Goal: Task Accomplishment & Management: Manage account settings

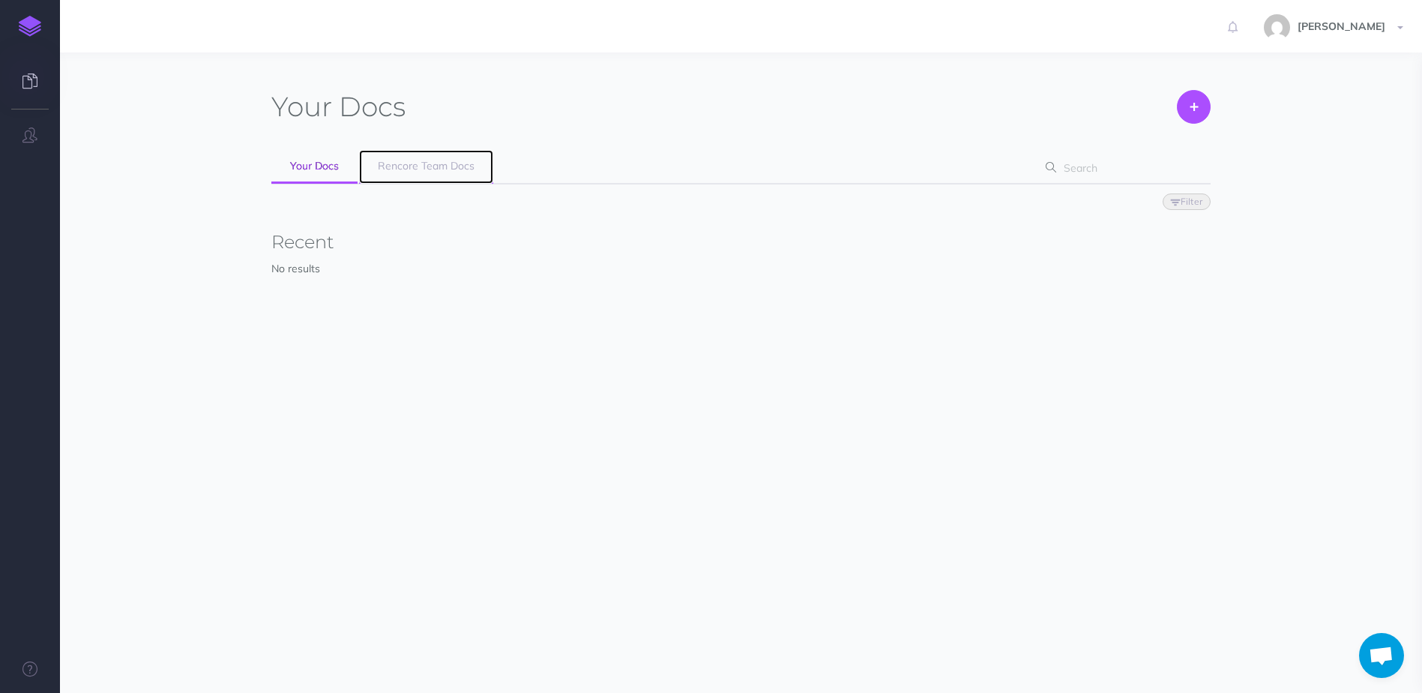
click at [435, 164] on span "Rencore Team Docs" at bounding box center [426, 165] width 97 height 13
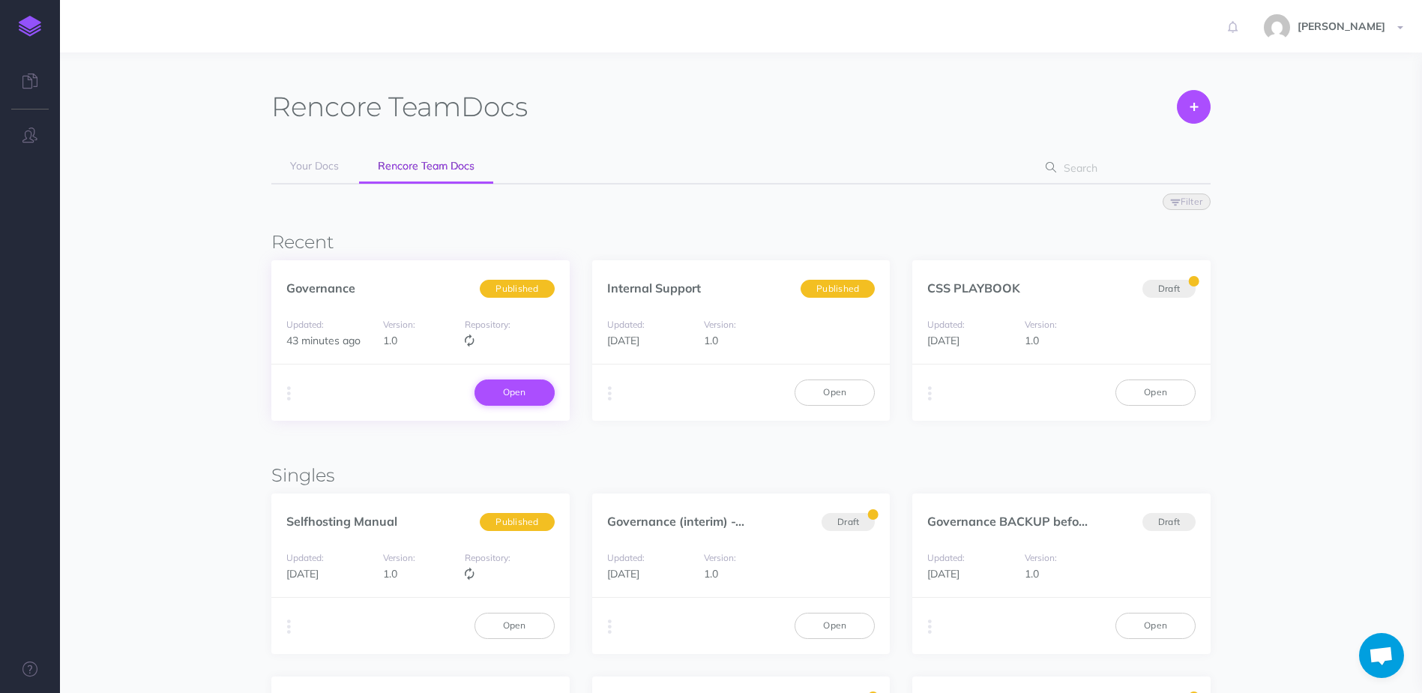
click at [499, 392] on link "Open" at bounding box center [514, 391] width 80 height 25
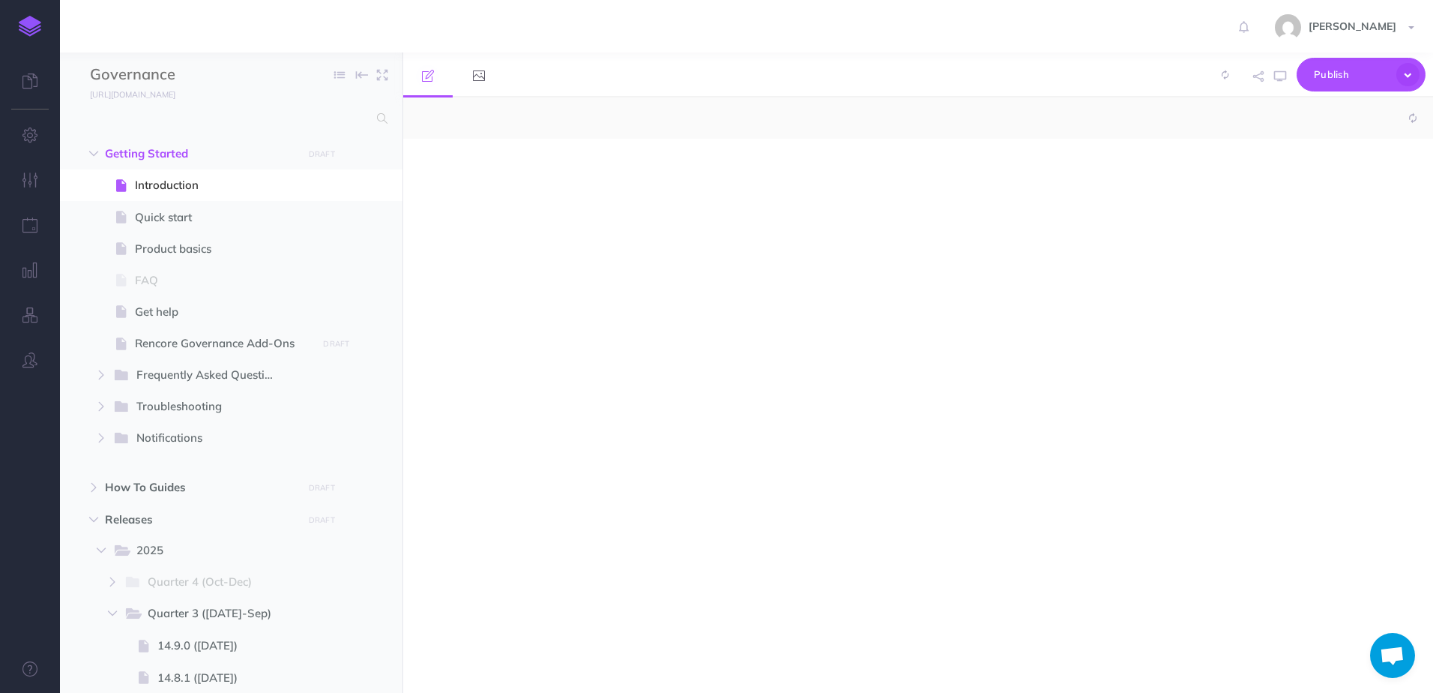
select select "null"
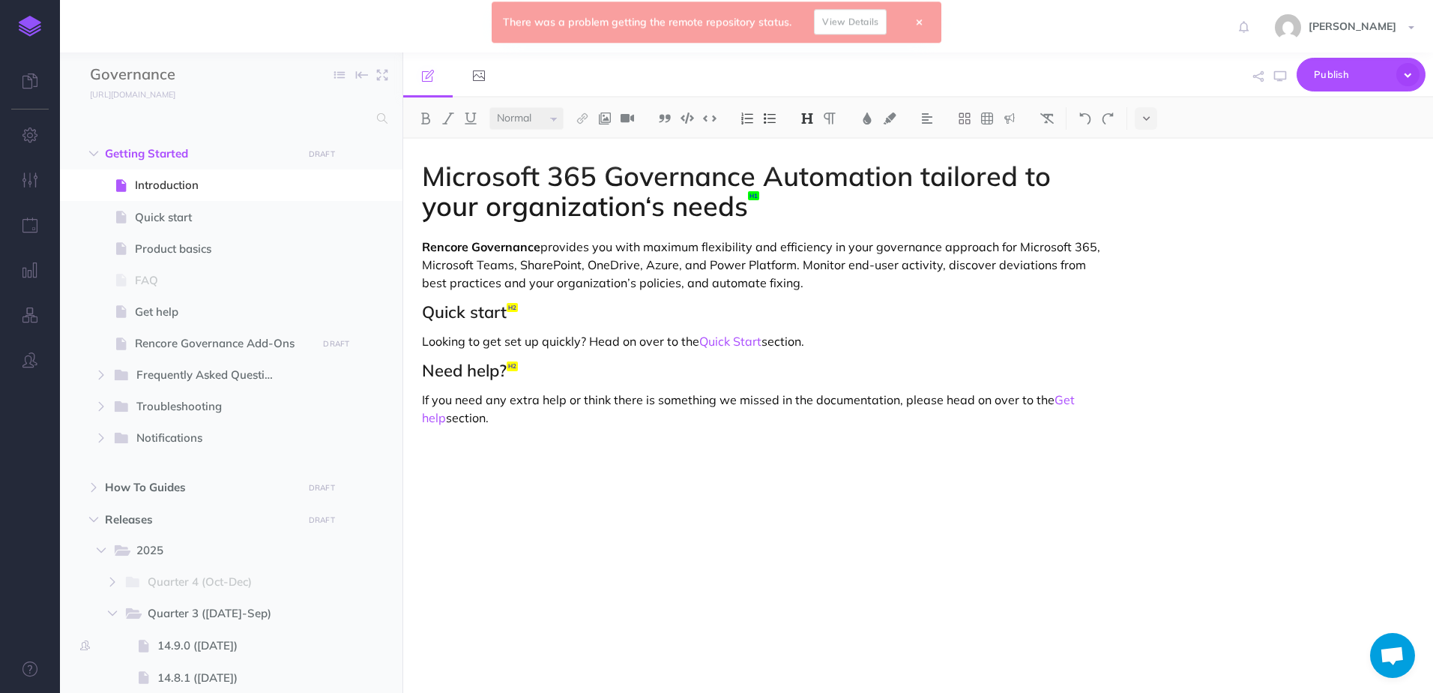
click at [857, 25] on link "View Details" at bounding box center [850, 25] width 73 height 25
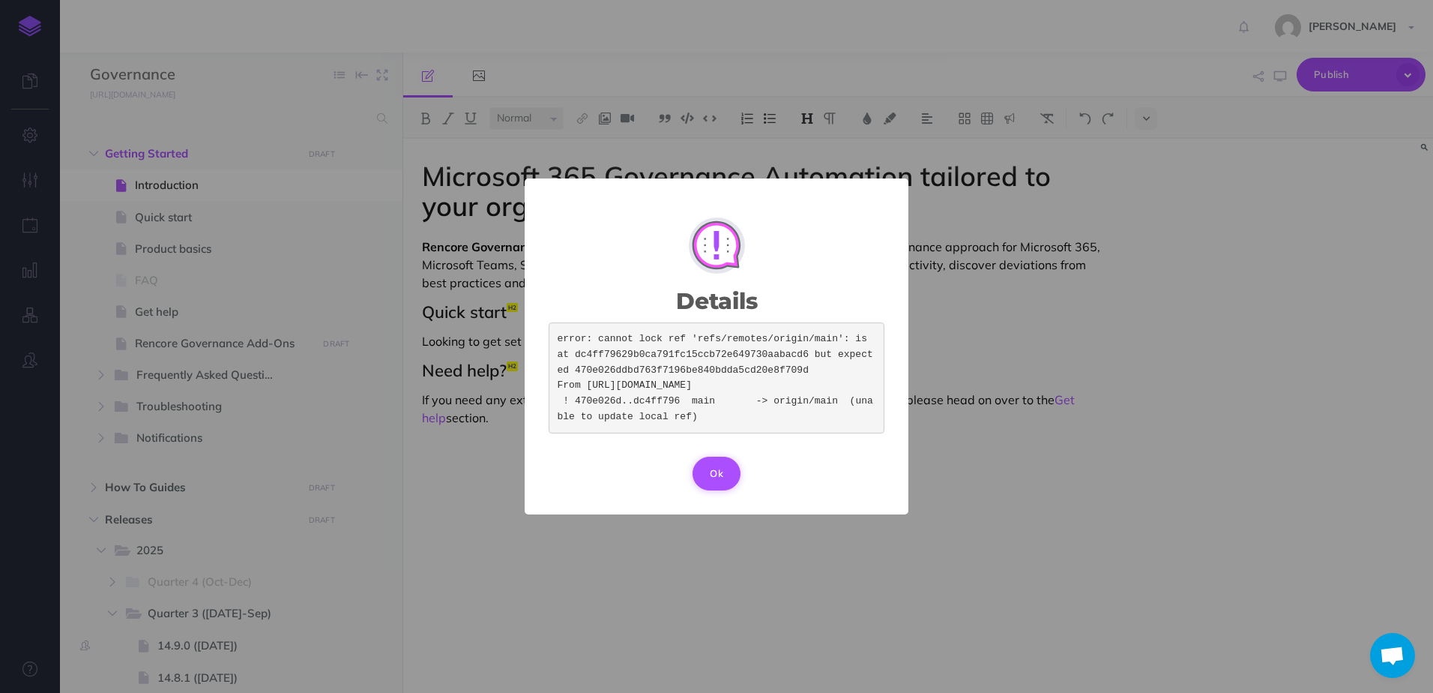
click at [719, 488] on button "Ok" at bounding box center [717, 472] width 48 height 33
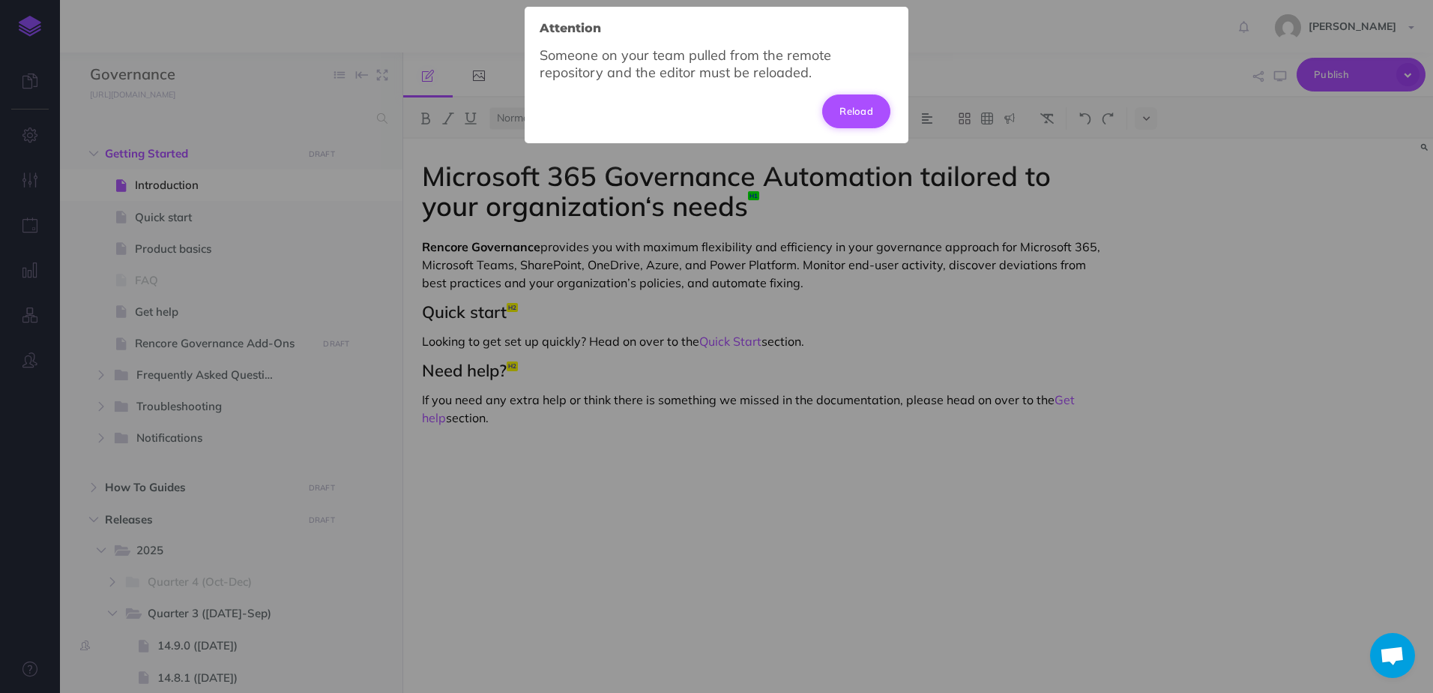
click at [845, 113] on button "Reload" at bounding box center [856, 110] width 68 height 33
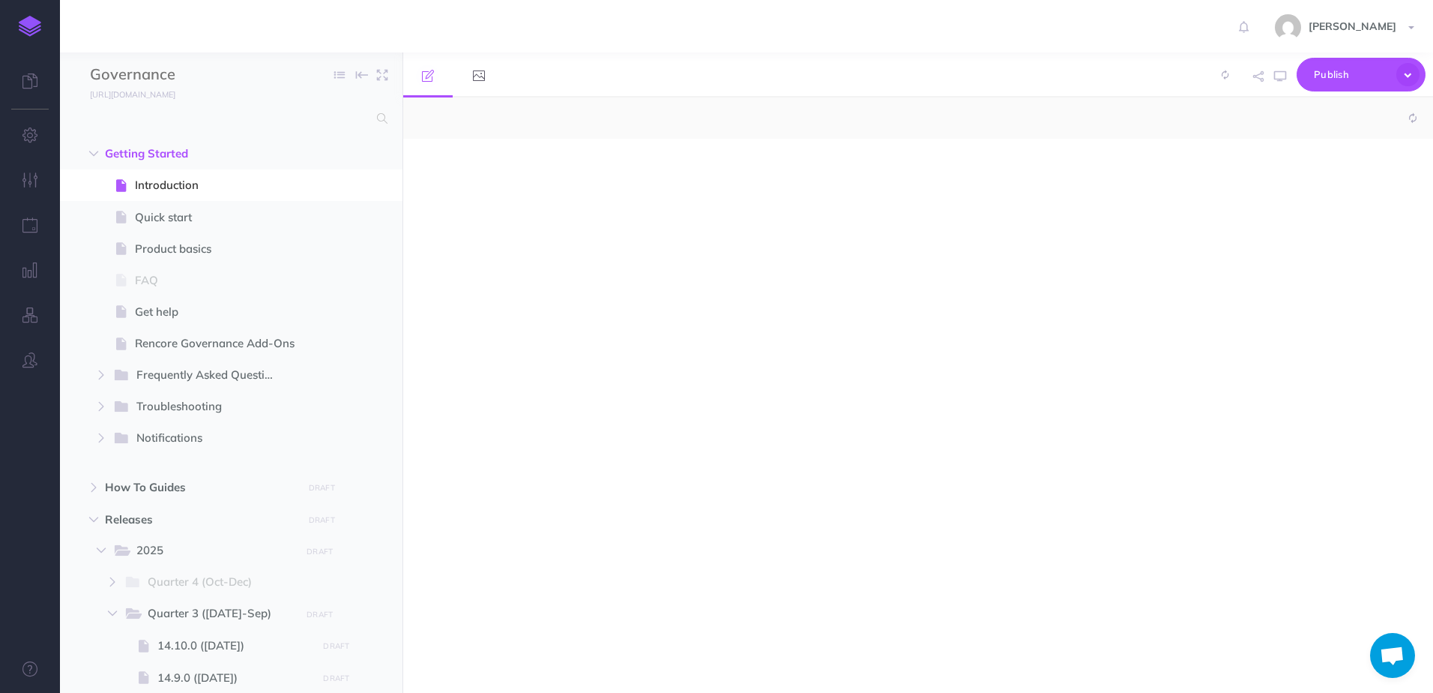
select select "null"
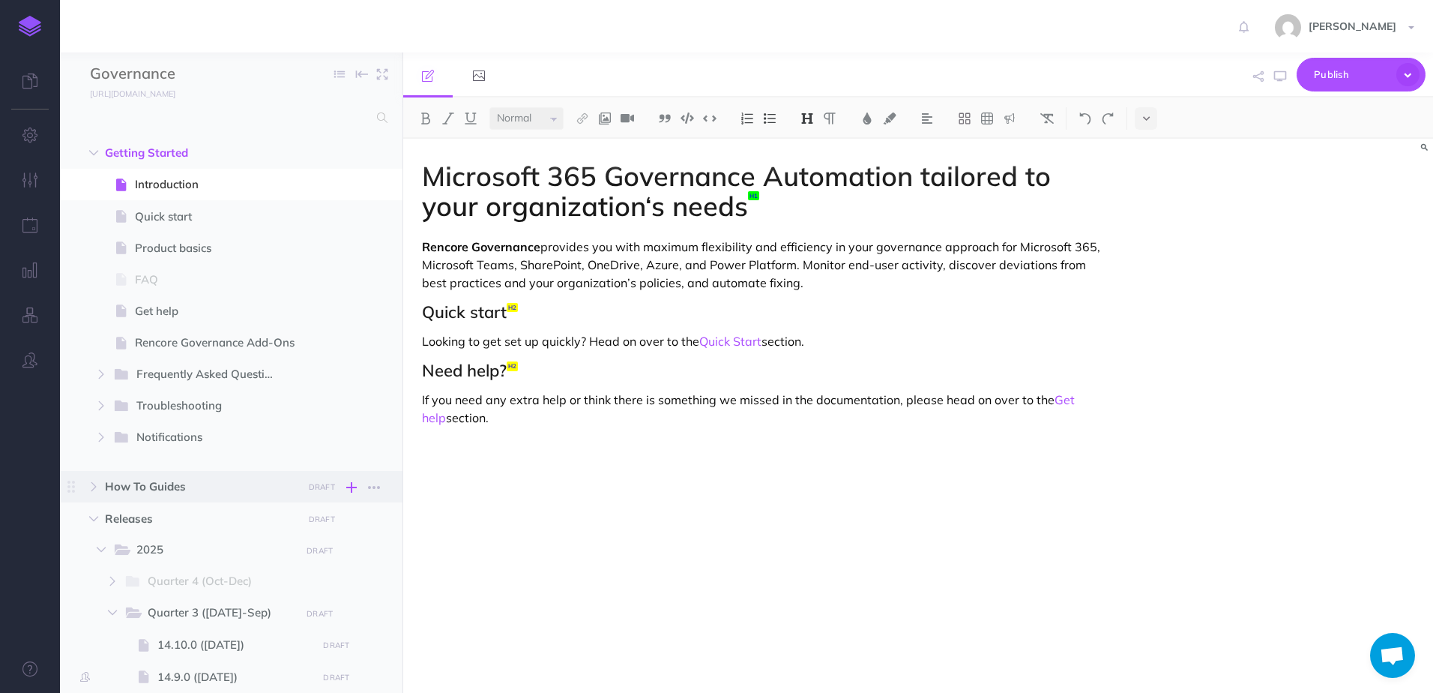
scroll to position [1, 0]
click at [226, 642] on span "14.10.0 (11-Aug-2025)" at bounding box center [234, 644] width 155 height 18
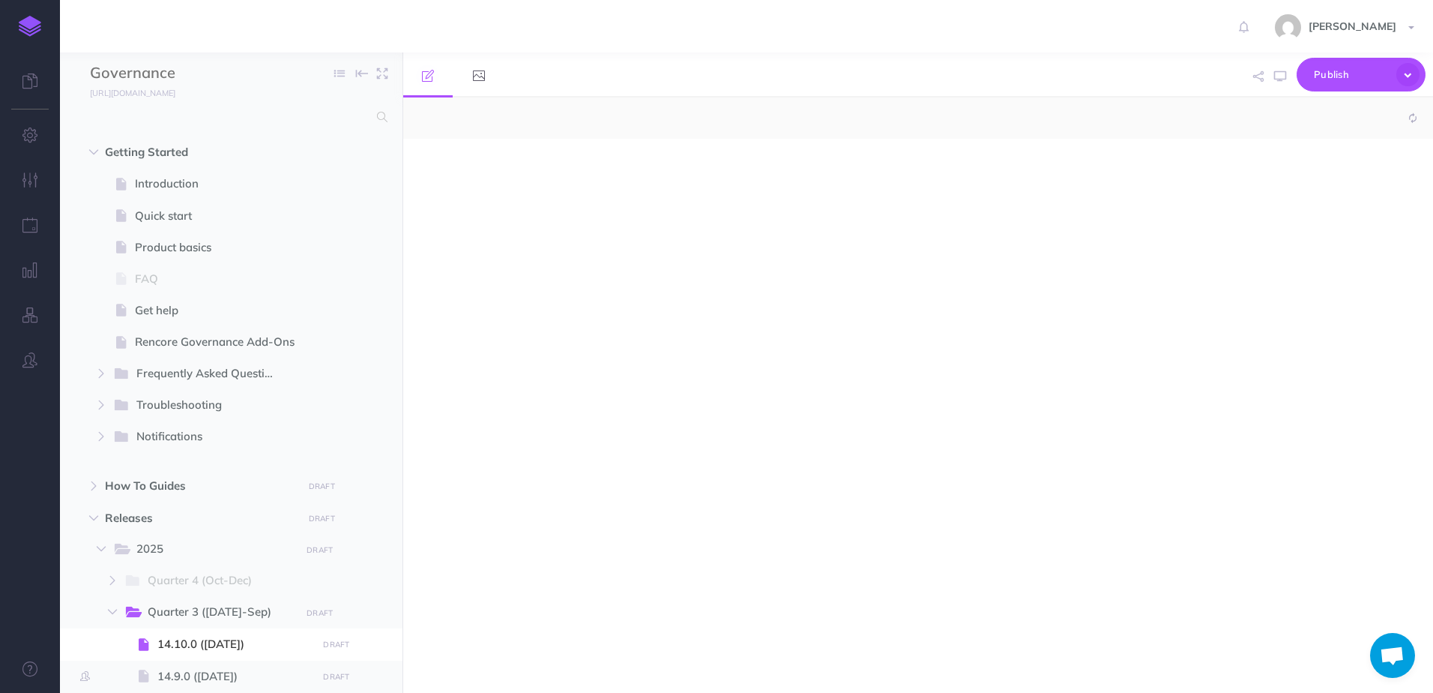
select select "null"
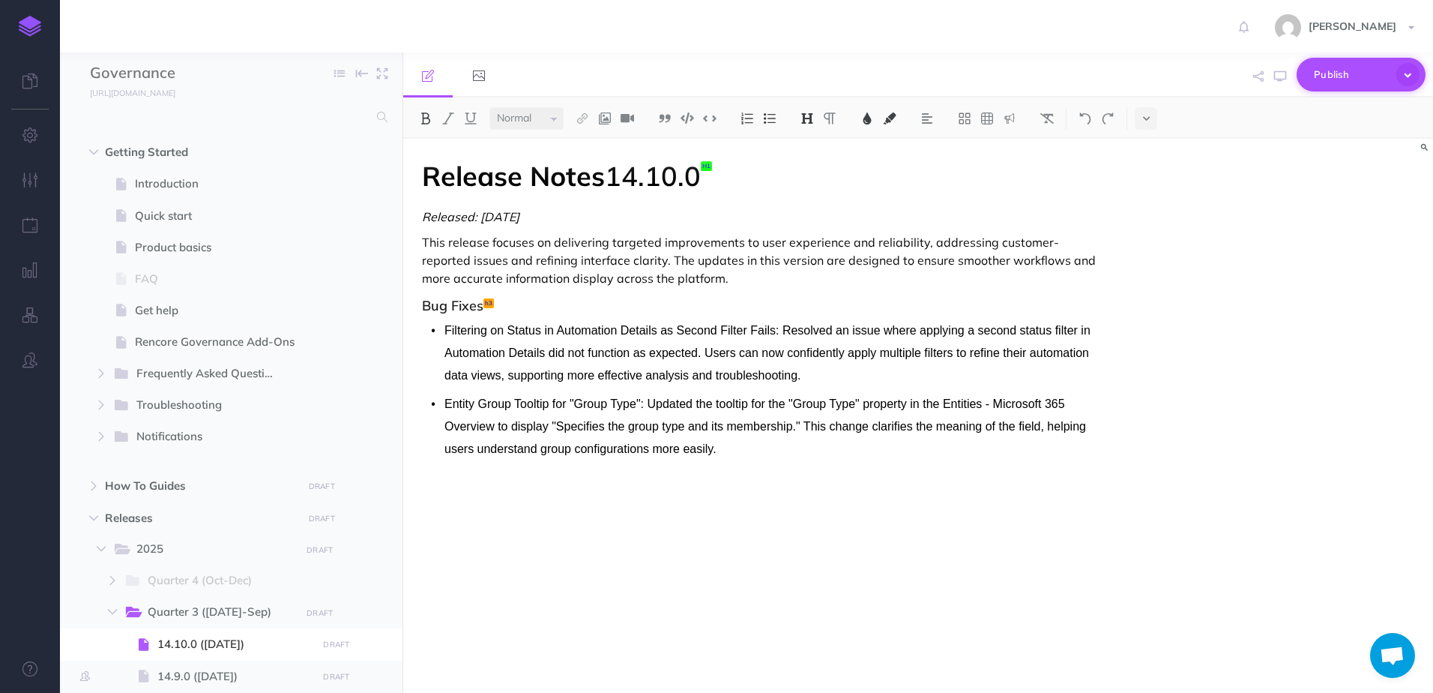
click at [1407, 75] on icon "button" at bounding box center [1407, 74] width 23 height 23
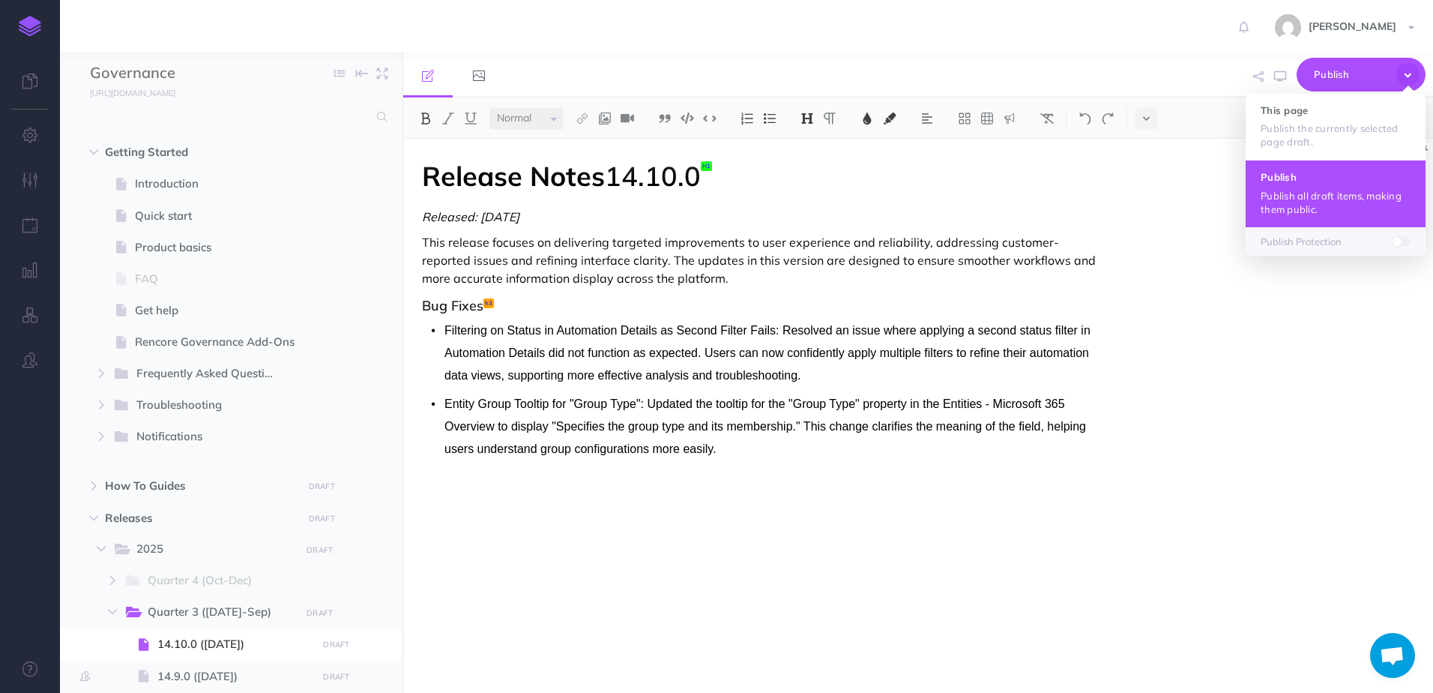
click at [1300, 203] on p "Publish all draft items, making them public." at bounding box center [1336, 202] width 150 height 27
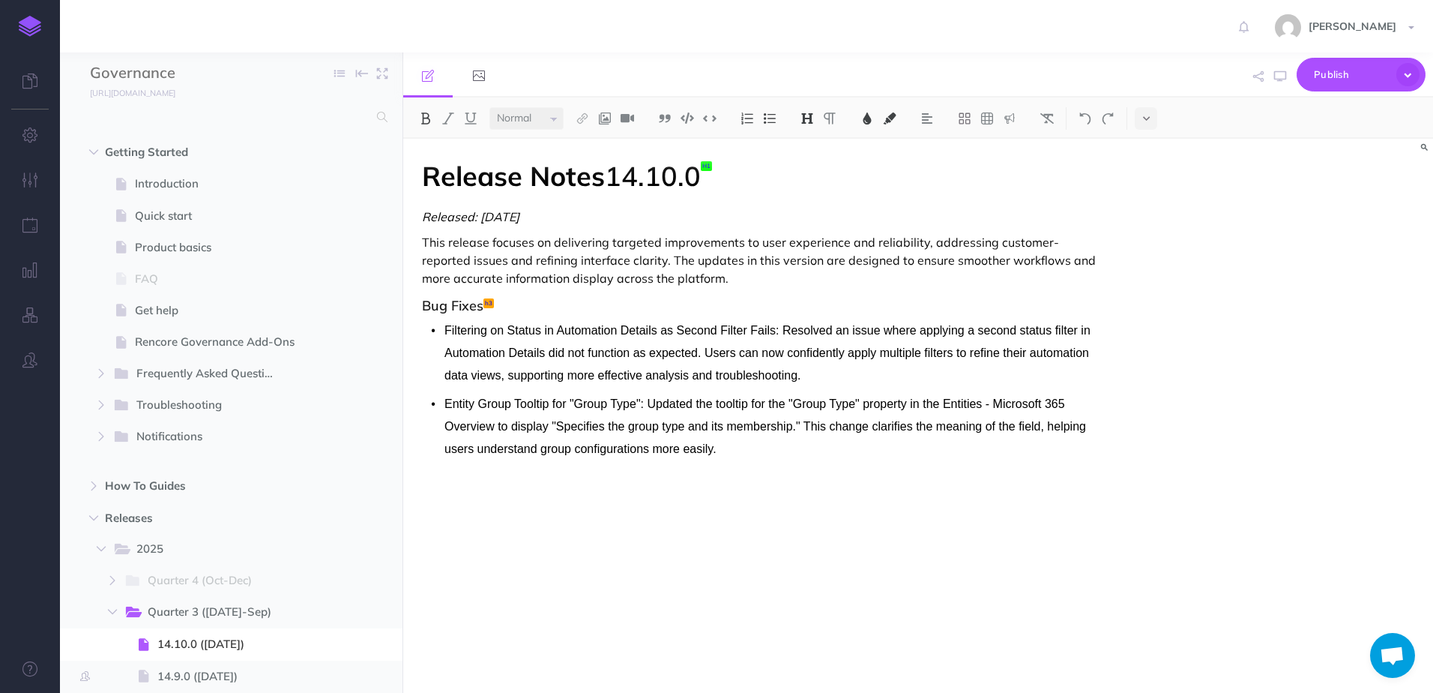
click at [733, 447] on p "Entity Group Tooltip for "Group Type": Updated the tooltip for the "Group Type"…" at bounding box center [774, 426] width 661 height 67
click at [738, 360] on span "Filtering on Status in Automation Details as Second Filter Fails: Resolved an i…" at bounding box center [767, 353] width 646 height 58
click at [830, 373] on p "Filtering on Status in Automation Details as Second Filter Fails: Resolved an i…" at bounding box center [774, 352] width 661 height 67
click at [215, 676] on span "14.9.0 ([DATE])" at bounding box center [234, 676] width 155 height 18
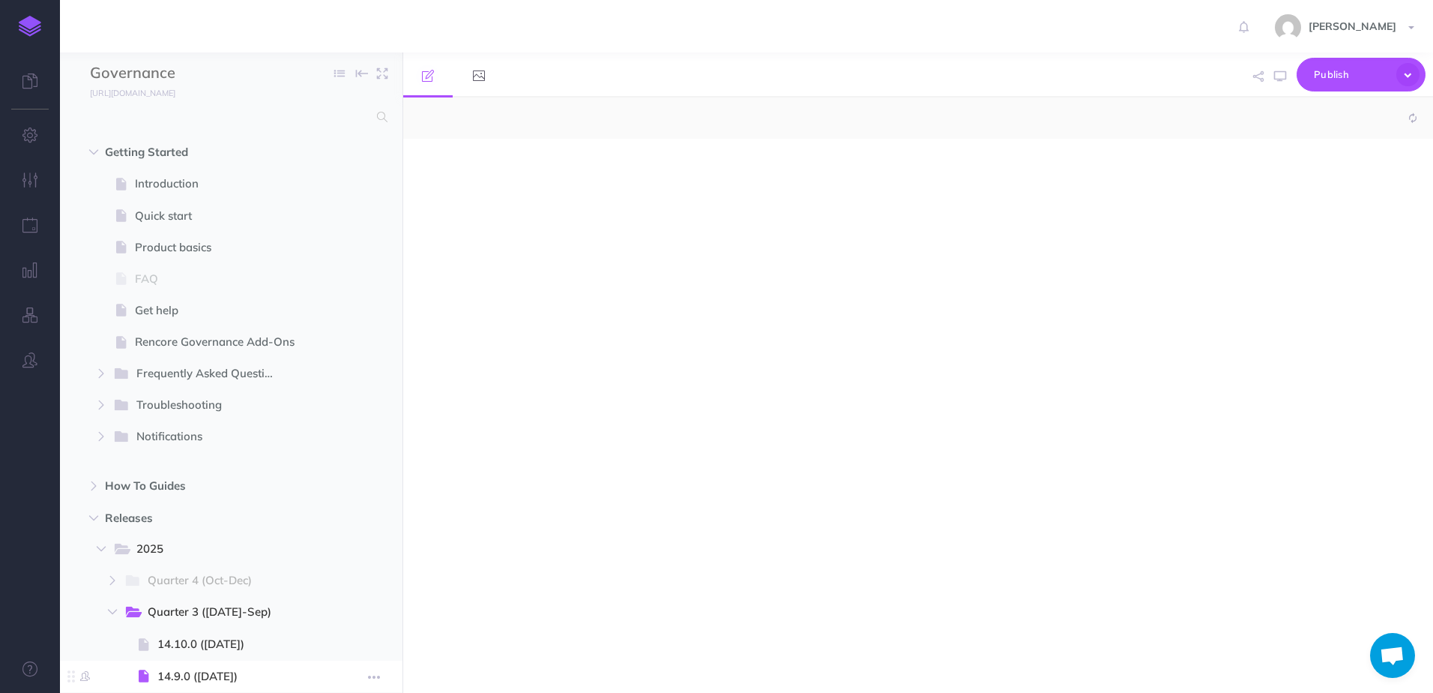
select select "null"
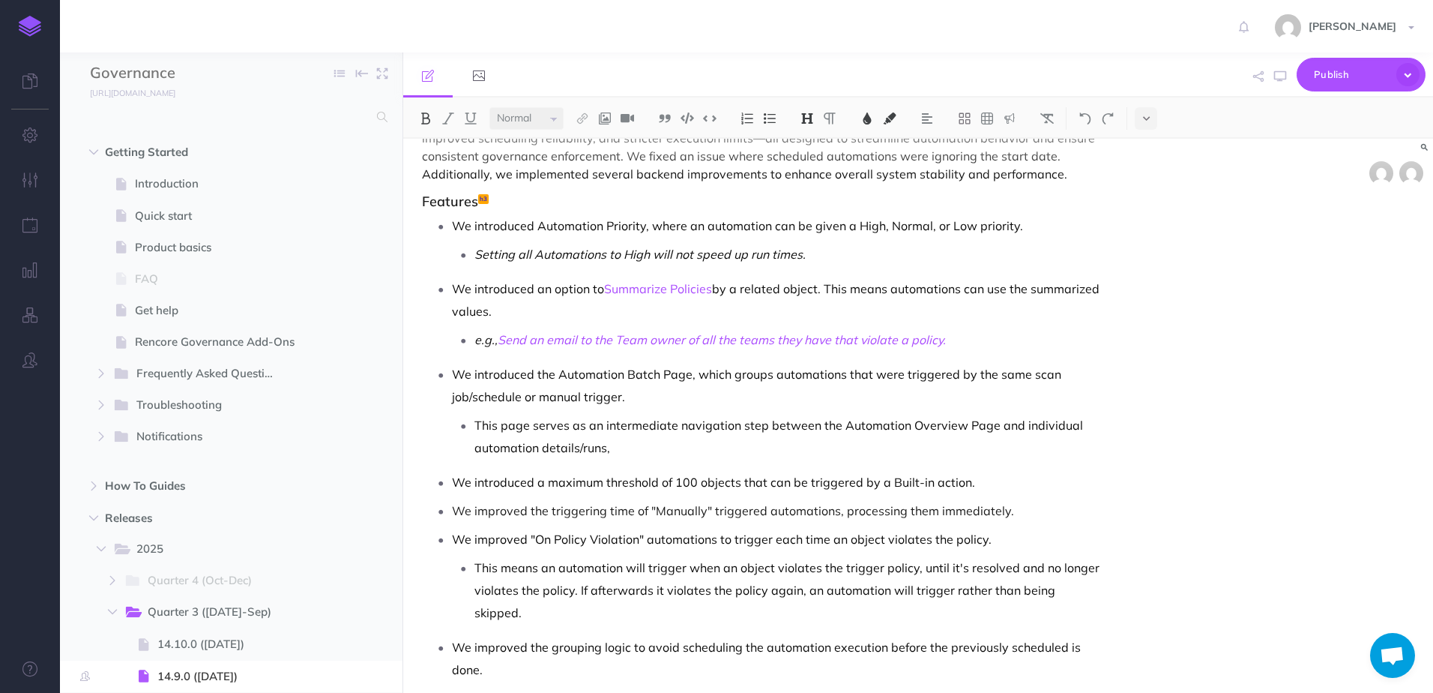
scroll to position [266, 0]
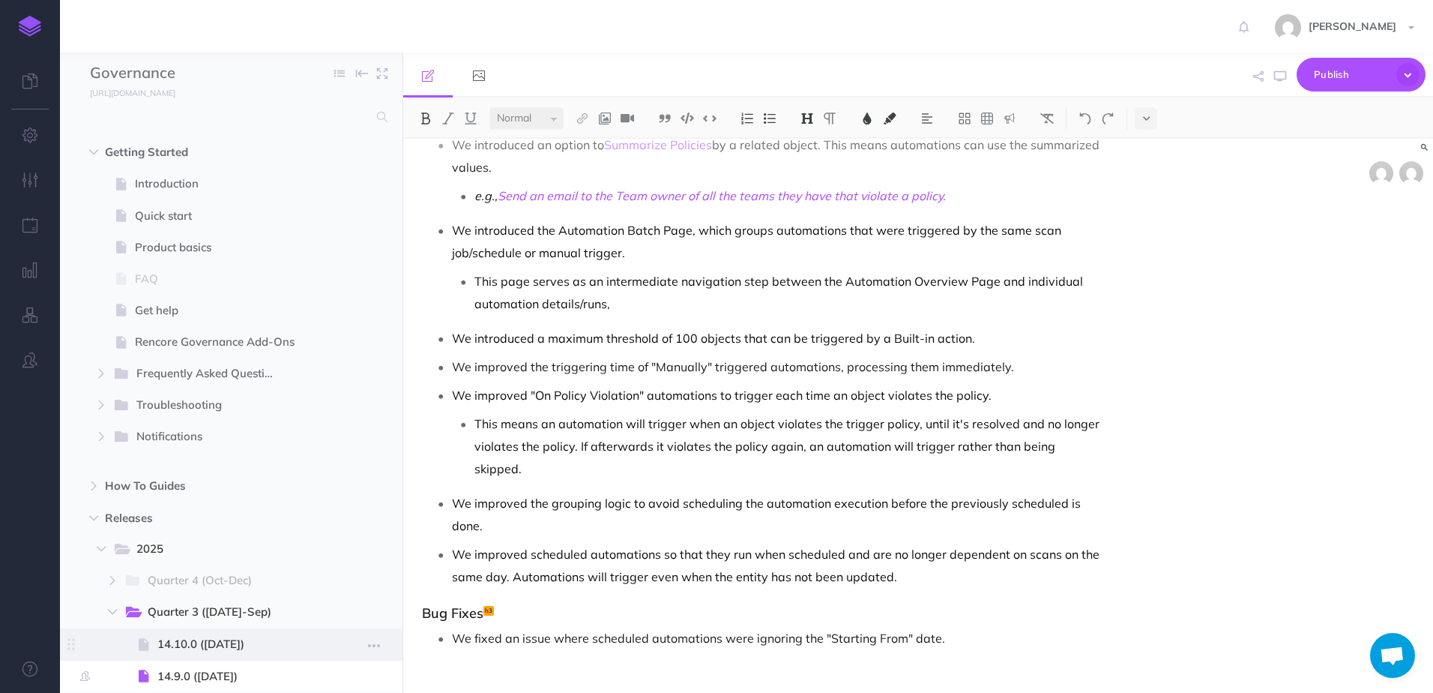
click at [196, 637] on span "14.10.0 ([DATE])" at bounding box center [234, 644] width 155 height 18
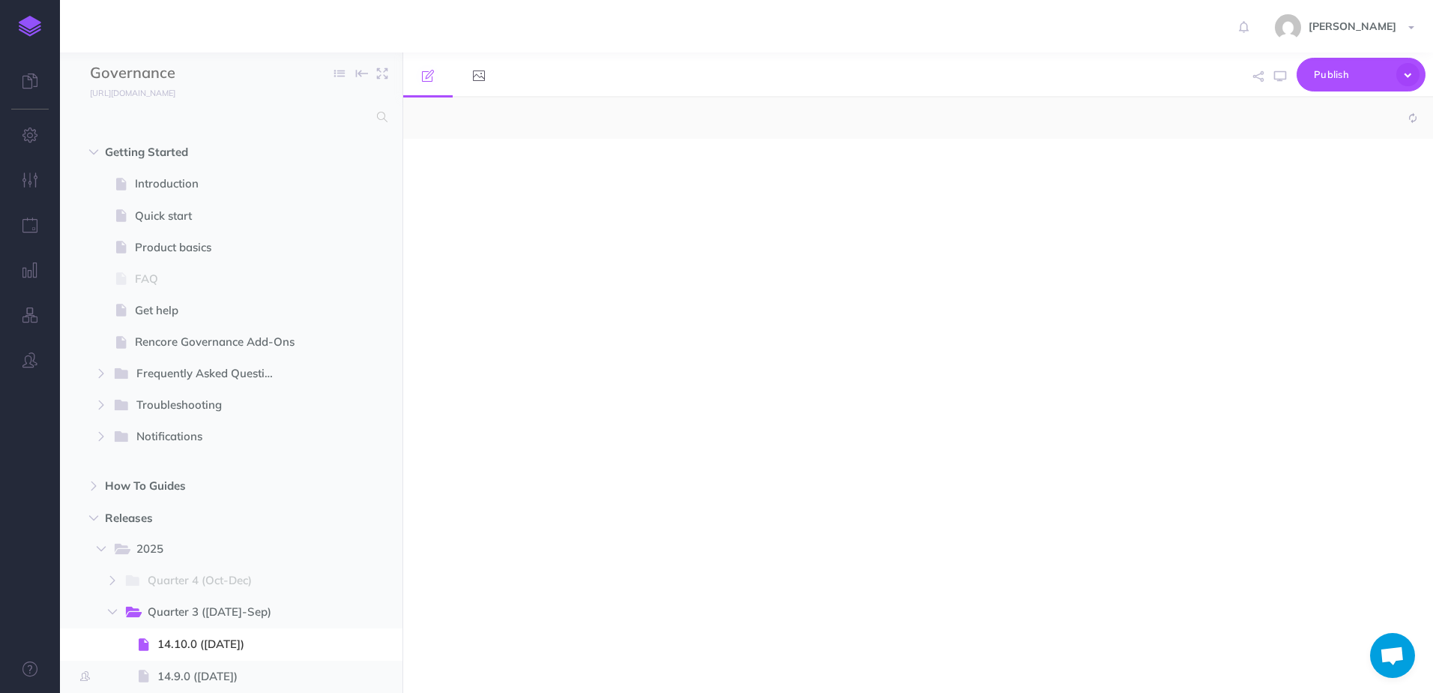
select select "null"
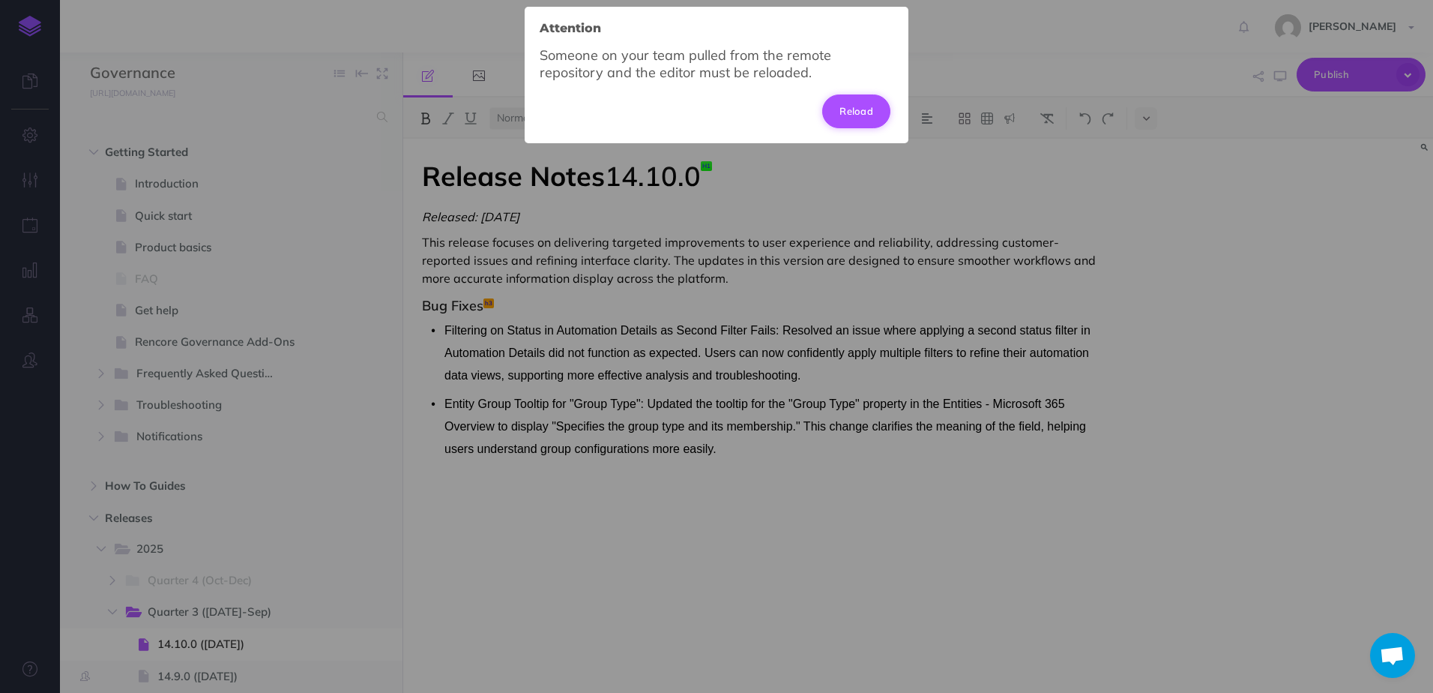
click at [854, 115] on button "Reload" at bounding box center [856, 110] width 68 height 33
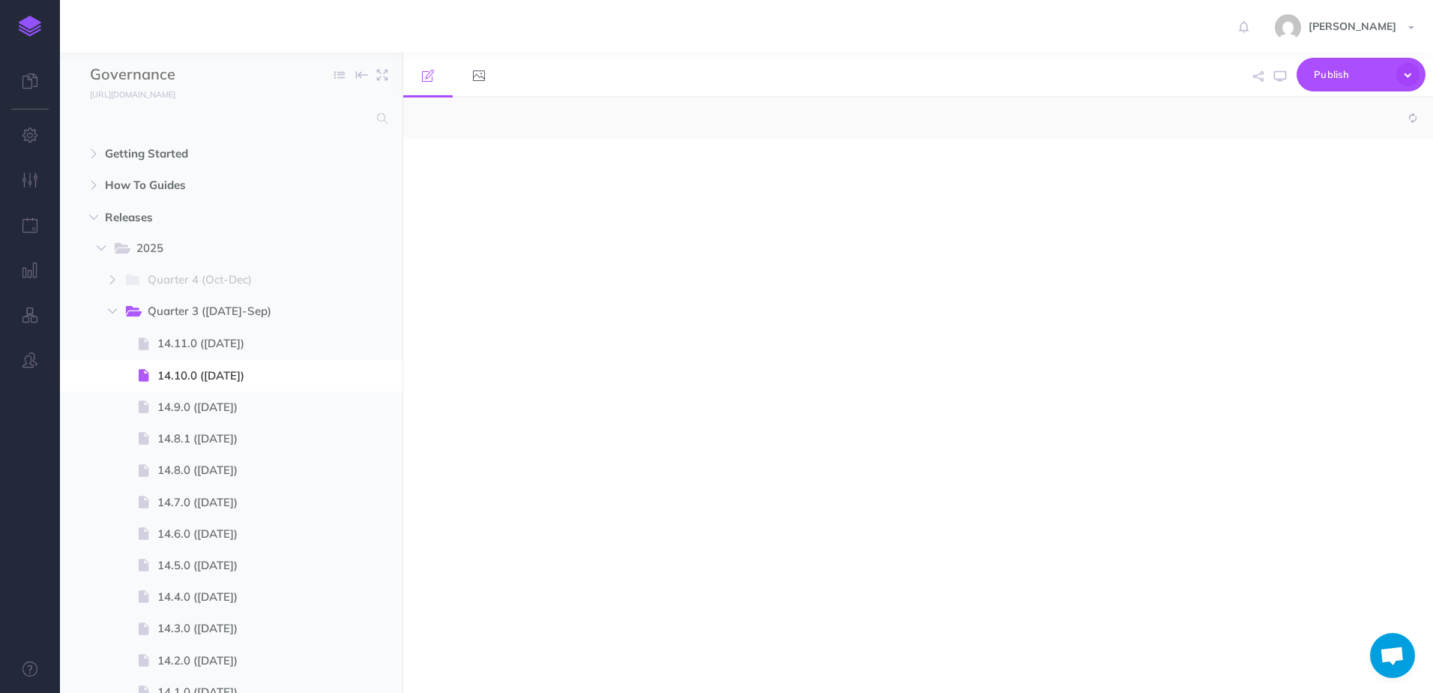
select select "null"
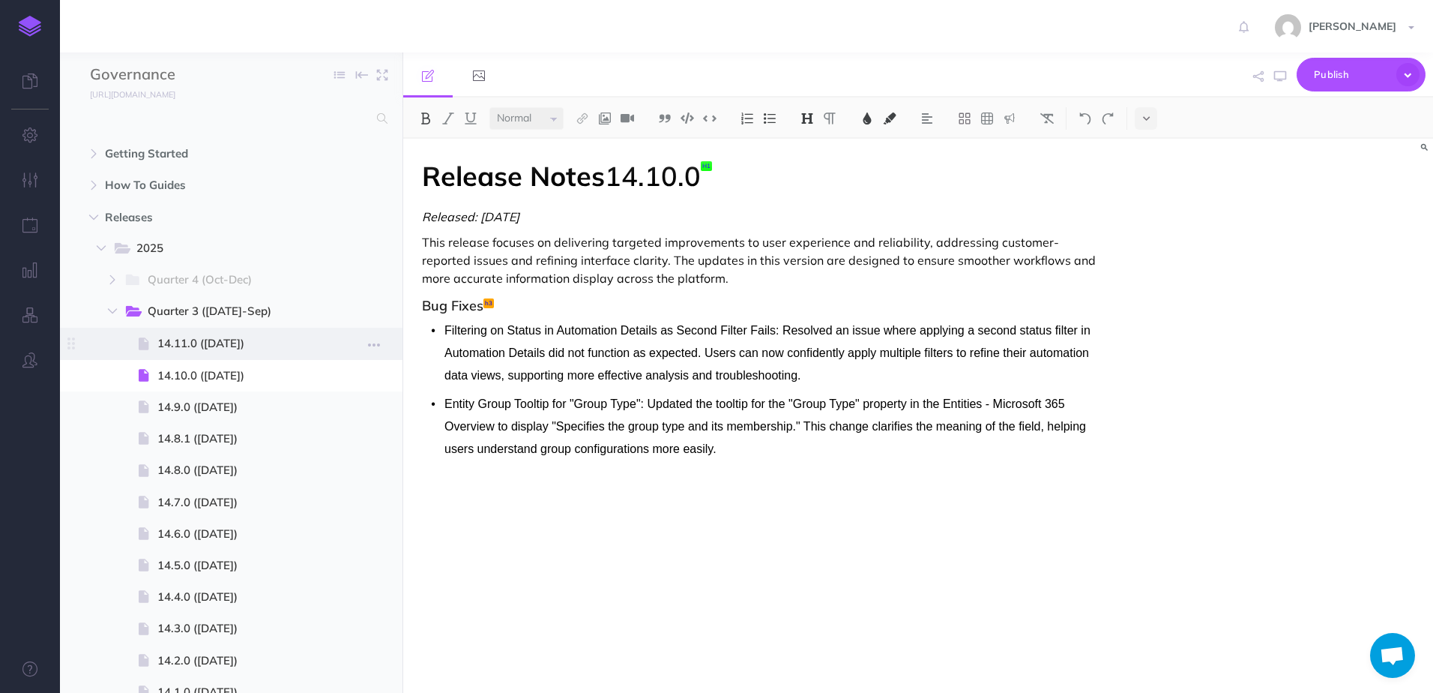
click at [207, 341] on span "14.11.0 ([DATE])" at bounding box center [234, 343] width 155 height 18
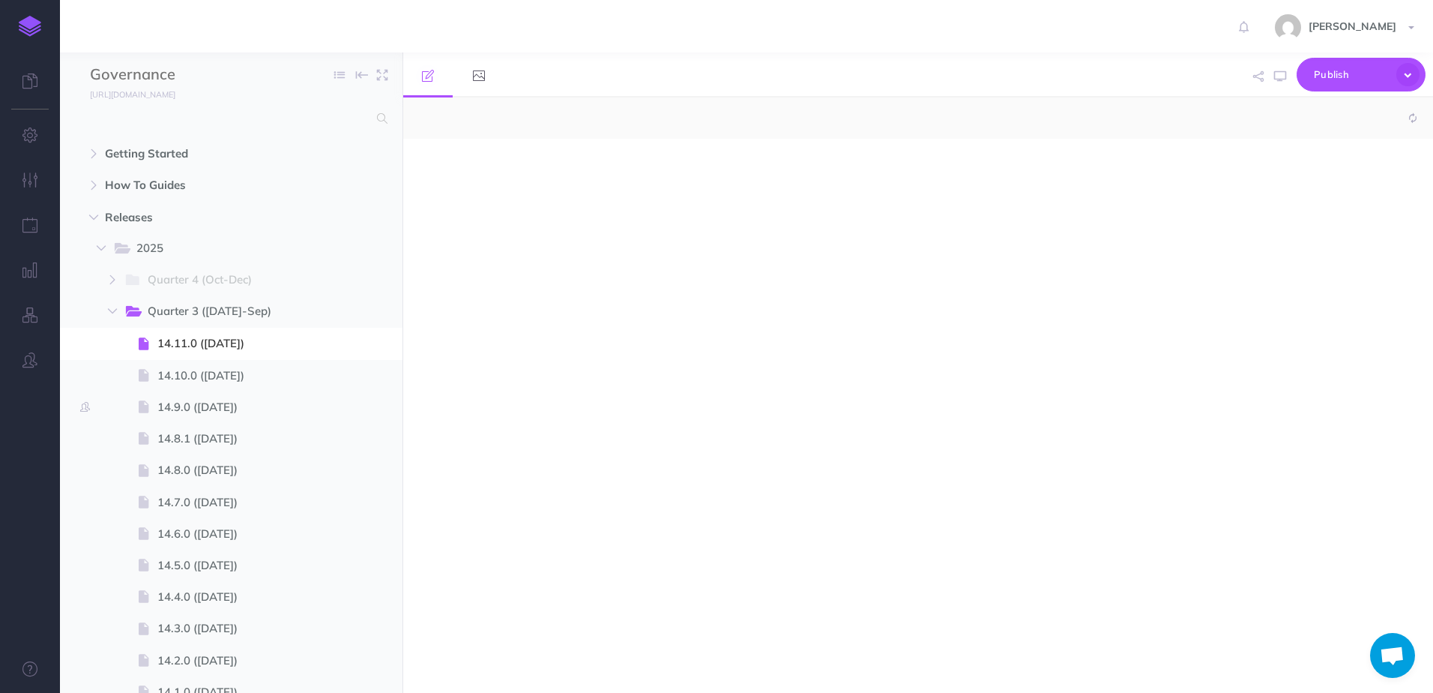
select select "null"
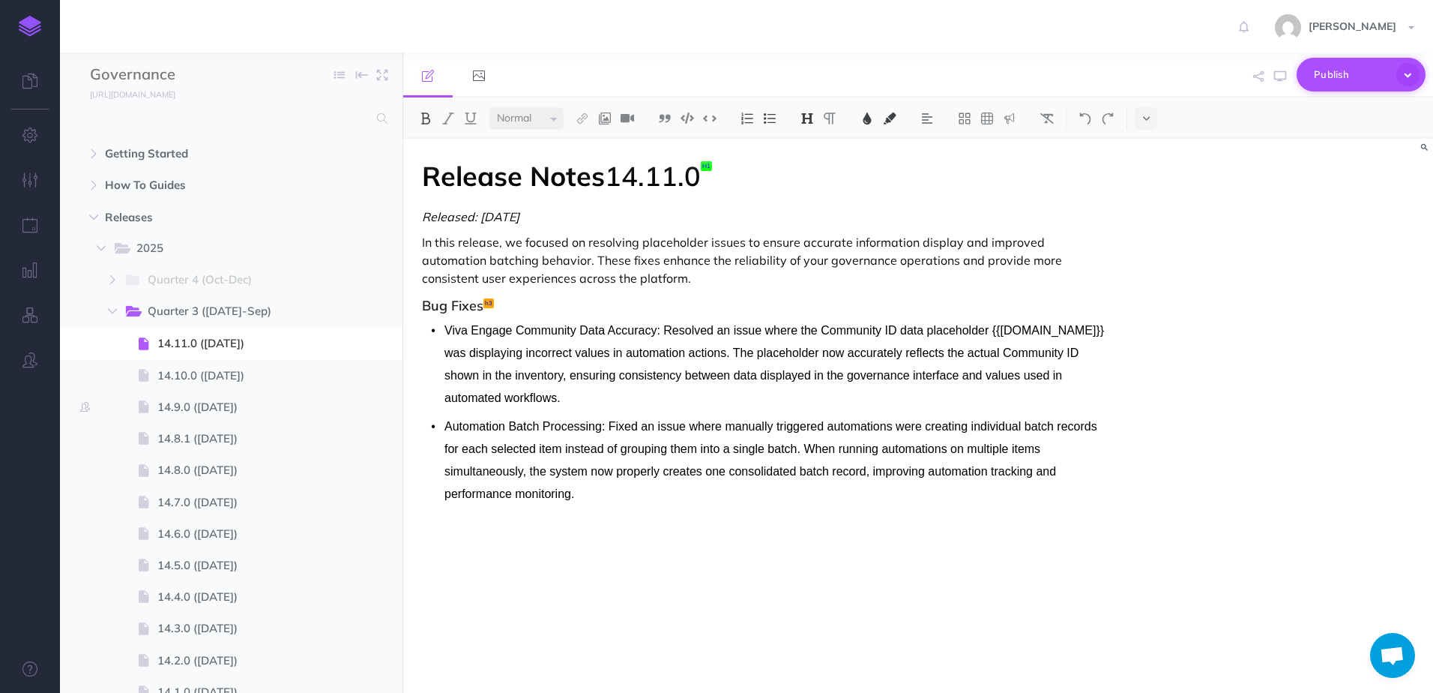
click at [1403, 79] on icon "button" at bounding box center [1407, 74] width 23 height 23
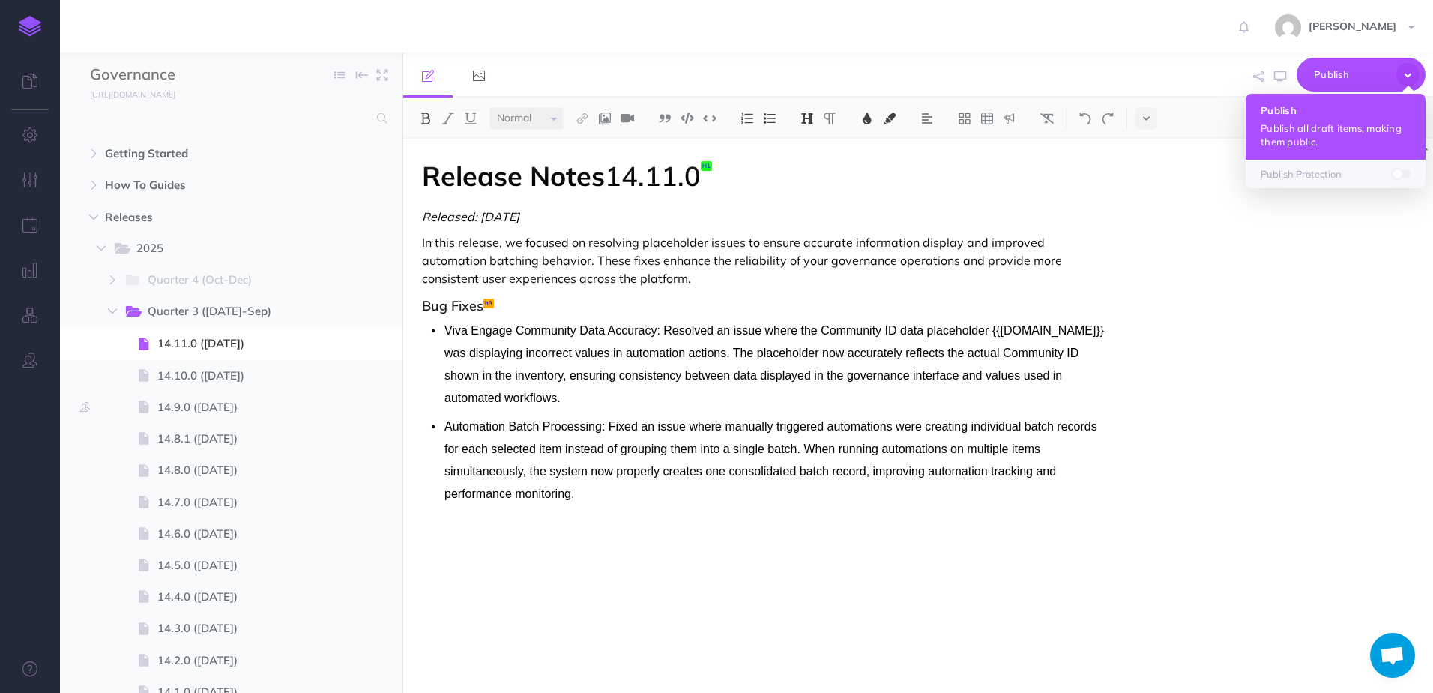
click at [1367, 121] on p "Publish all draft items, making them public." at bounding box center [1336, 134] width 150 height 27
